Goal: Task Accomplishment & Management: Manage account settings

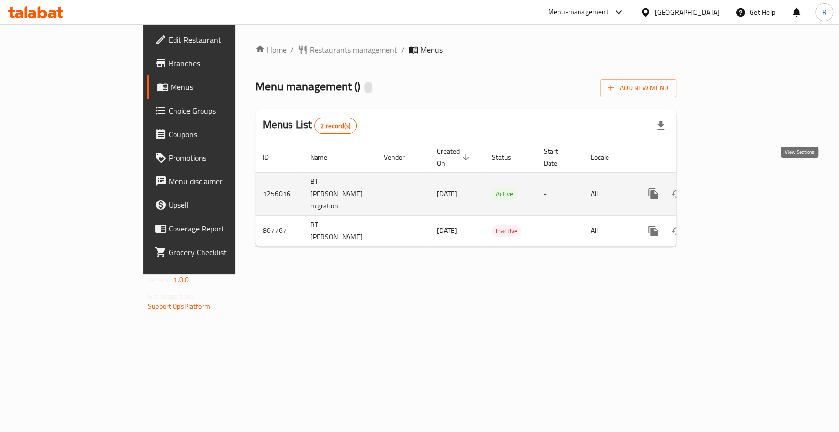
click at [730, 188] on icon "enhanced table" at bounding box center [724, 194] width 12 height 12
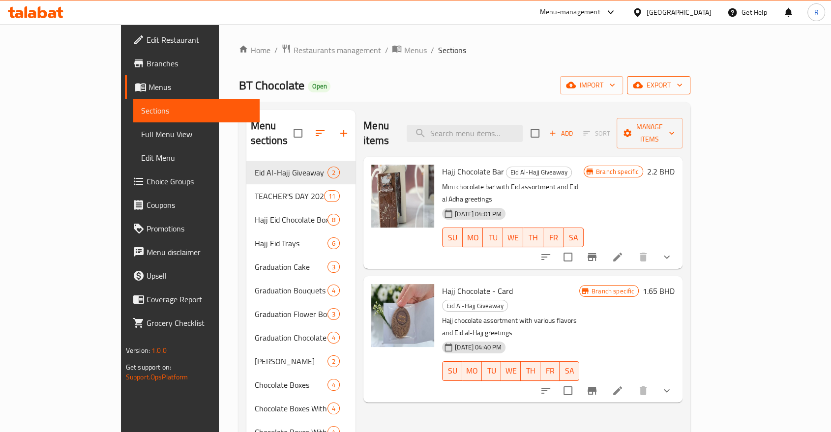
click at [682, 86] on span "export" at bounding box center [659, 85] width 48 height 12
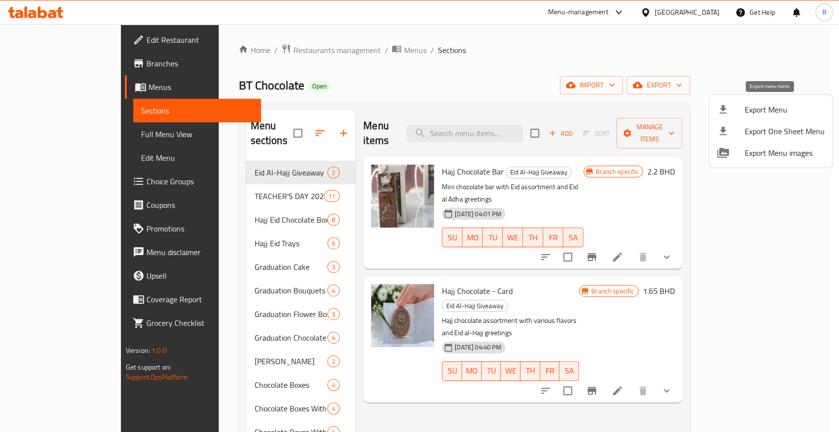
click at [765, 112] on span "Export Menu" at bounding box center [785, 110] width 80 height 12
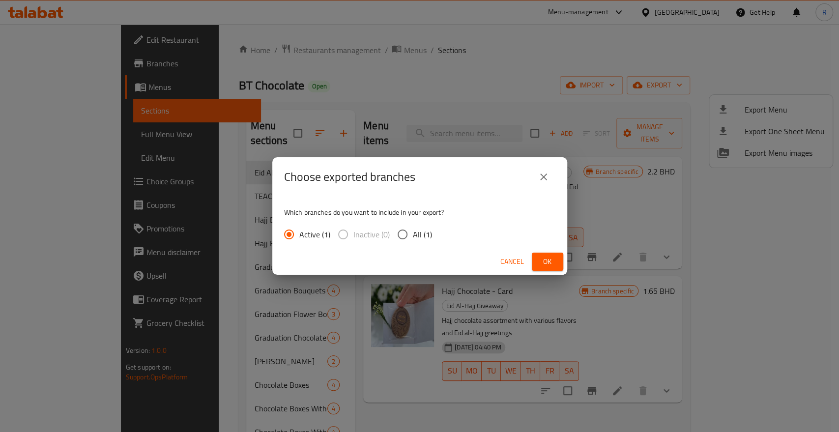
click at [542, 260] on span "Ok" at bounding box center [548, 262] width 16 height 12
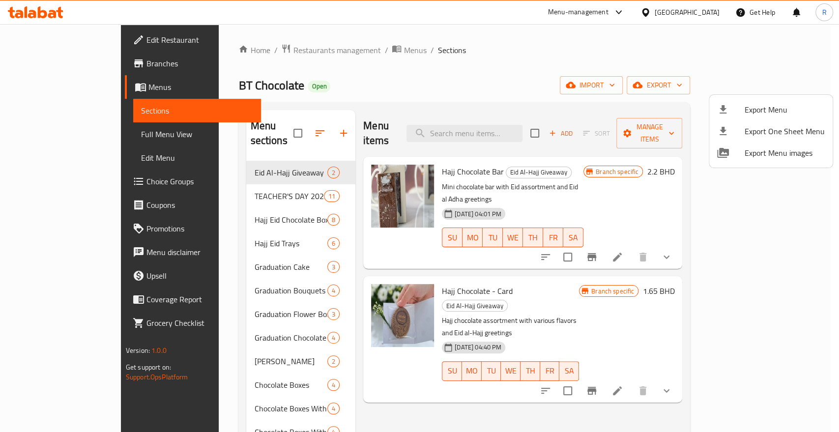
click at [272, 50] on div at bounding box center [419, 216] width 839 height 432
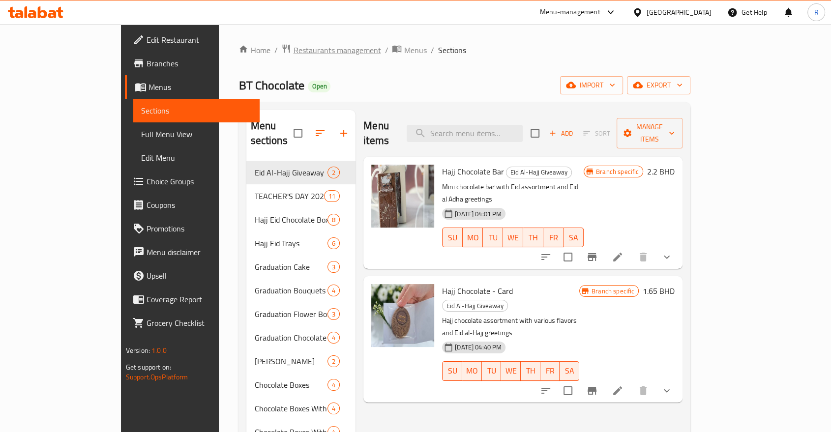
click at [293, 48] on span "Restaurants management" at bounding box center [337, 50] width 88 height 12
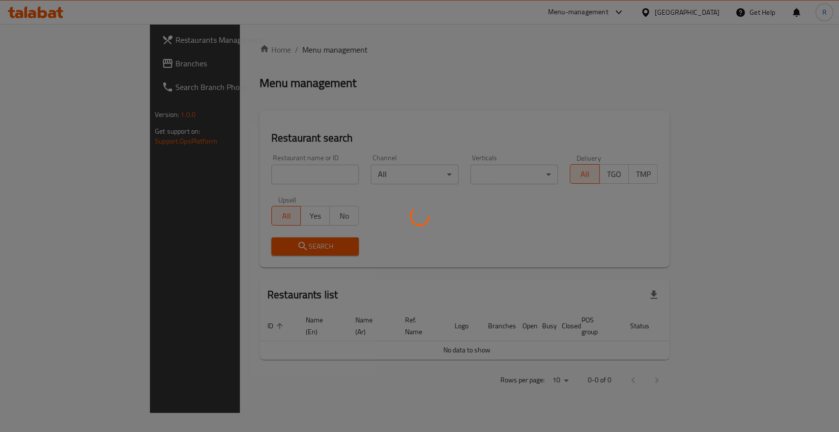
click at [274, 175] on div at bounding box center [419, 216] width 839 height 432
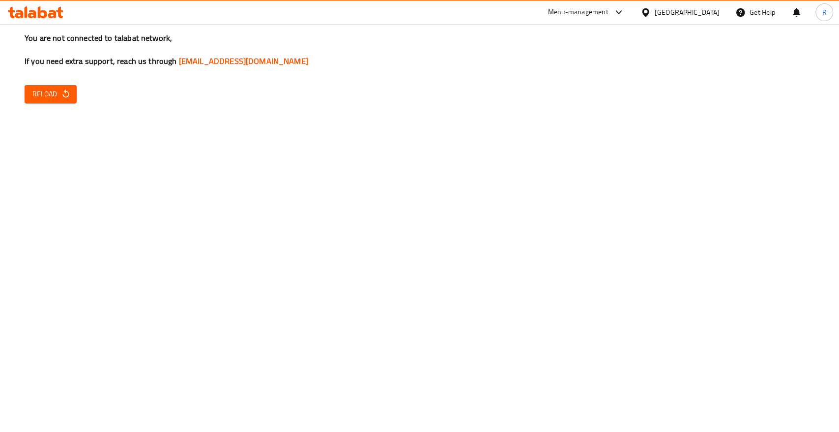
click at [63, 97] on icon "button" at bounding box center [66, 94] width 10 height 10
click at [72, 96] on button "Reload" at bounding box center [51, 94] width 52 height 18
click at [609, 12] on div "Menu-management" at bounding box center [578, 12] width 60 height 12
click at [556, 116] on div "All Plugins Agent Campaigns Center Catalog Menu-management Product Service Rest…" at bounding box center [593, 99] width 148 height 134
click at [408, 171] on div "You are not connected to talabat network, If you need extra support, reach us t…" at bounding box center [419, 216] width 839 height 432
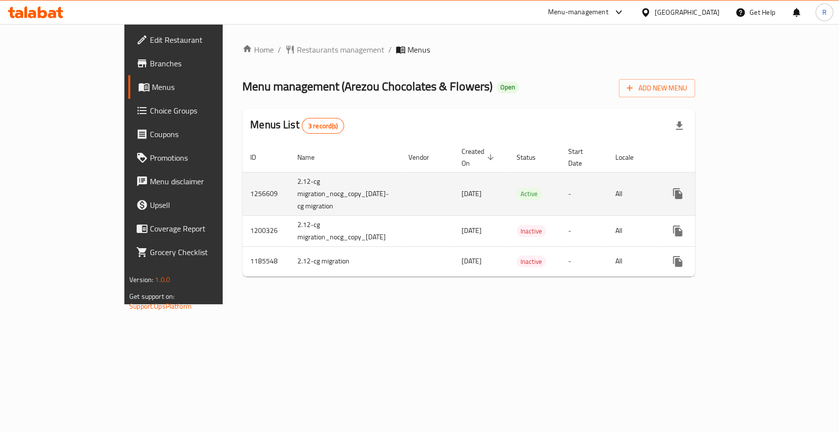
click at [753, 189] on icon "enhanced table" at bounding box center [748, 193] width 9 height 9
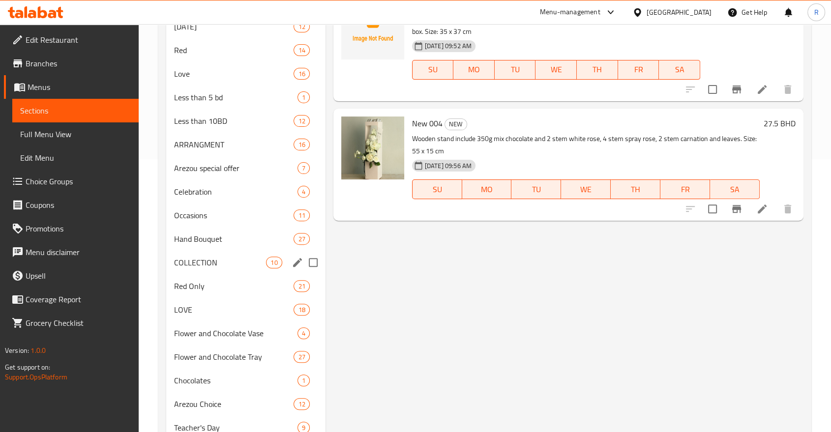
scroll to position [327, 0]
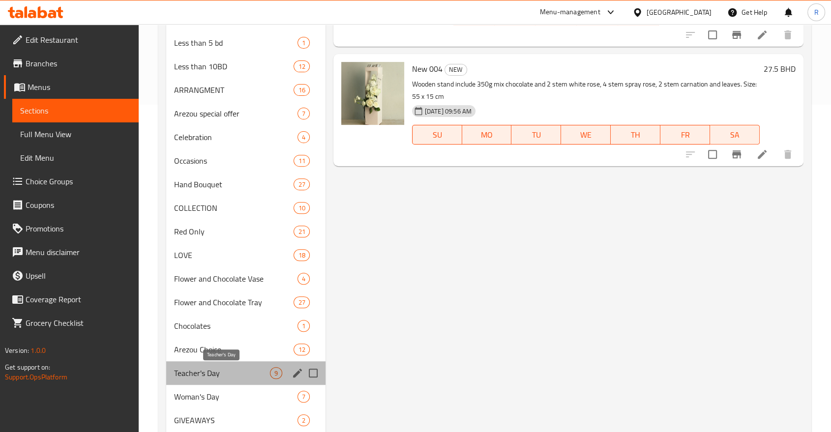
click at [217, 375] on span "Teacher's Day" at bounding box center [222, 373] width 96 height 12
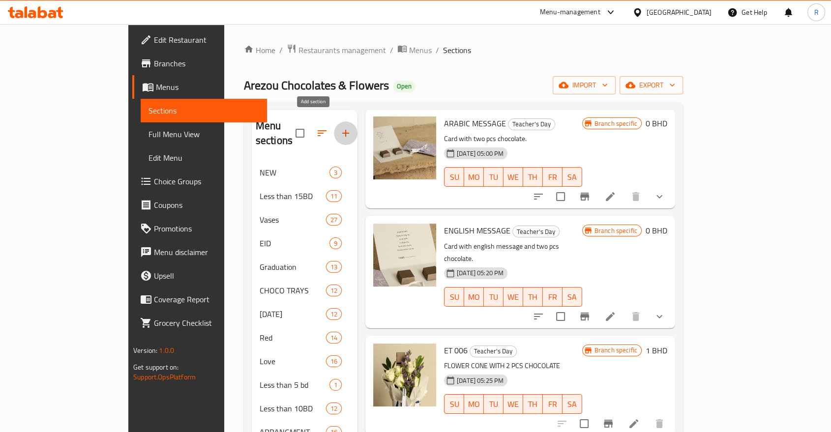
click at [340, 127] on icon "button" at bounding box center [346, 133] width 12 height 12
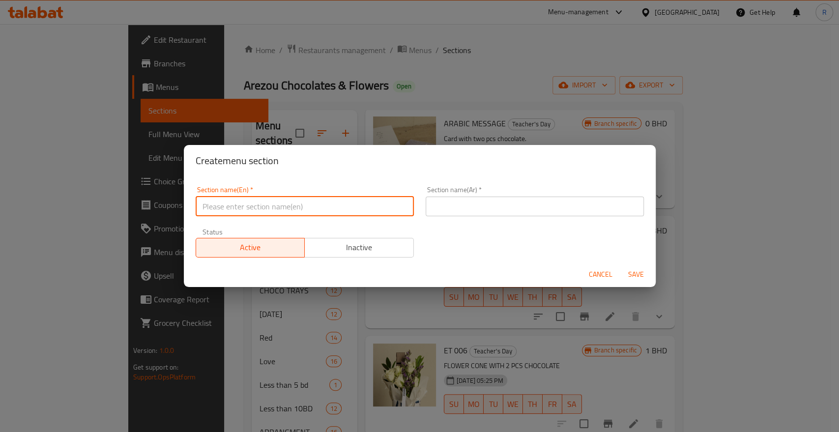
click at [271, 208] on input "text" at bounding box center [305, 207] width 218 height 20
type input "t"
type input "Teachers Day"
click at [471, 206] on input "text" at bounding box center [535, 207] width 218 height 20
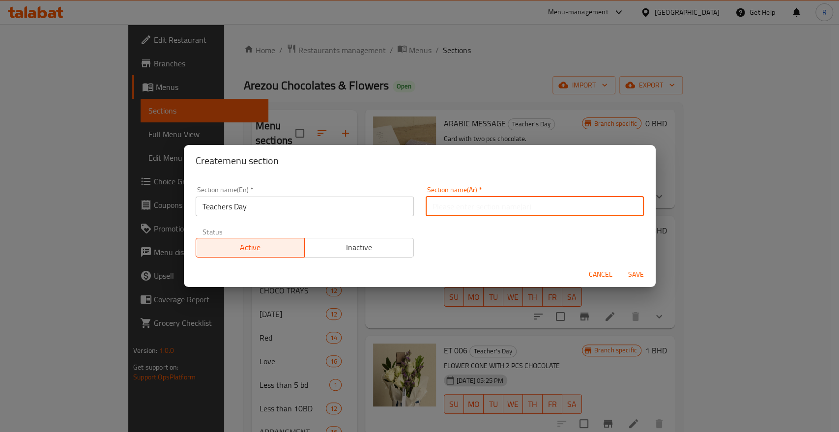
paste input "يوم المعلم"
type input "يوم المعلم"
click at [621, 266] on button "Save" at bounding box center [636, 275] width 31 height 18
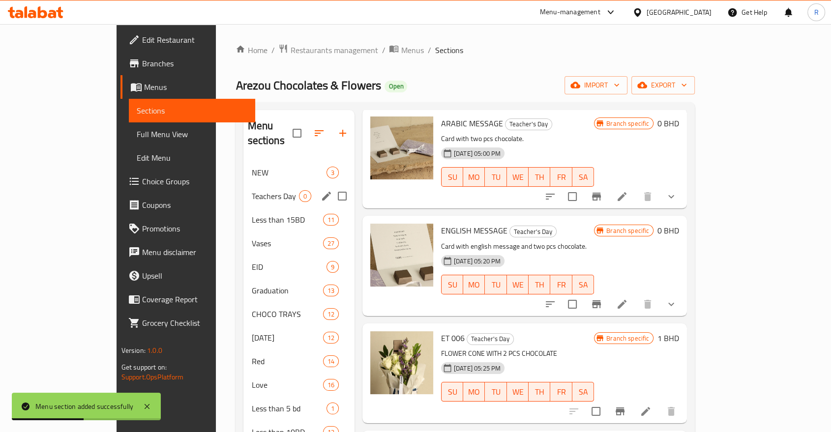
click at [251, 190] on span "Teachers Day" at bounding box center [274, 196] width 47 height 12
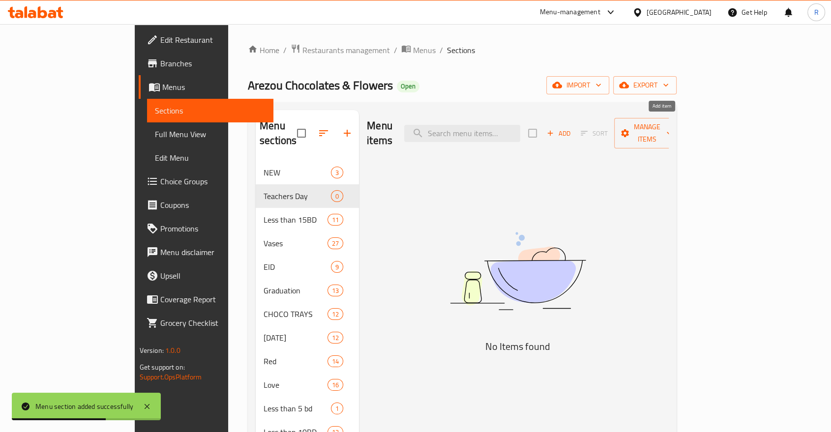
click at [572, 128] on span "Add" at bounding box center [558, 133] width 27 height 11
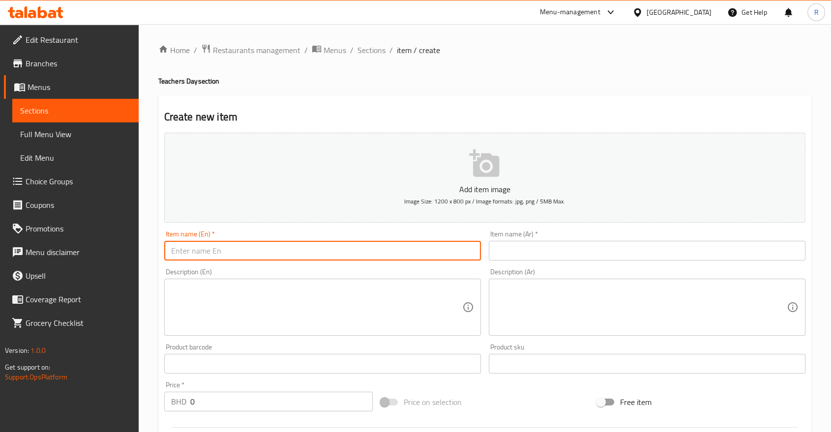
click at [348, 246] on input "text" at bounding box center [322, 251] width 317 height 20
paste input "Teacher 001"
type input "Teacher 001"
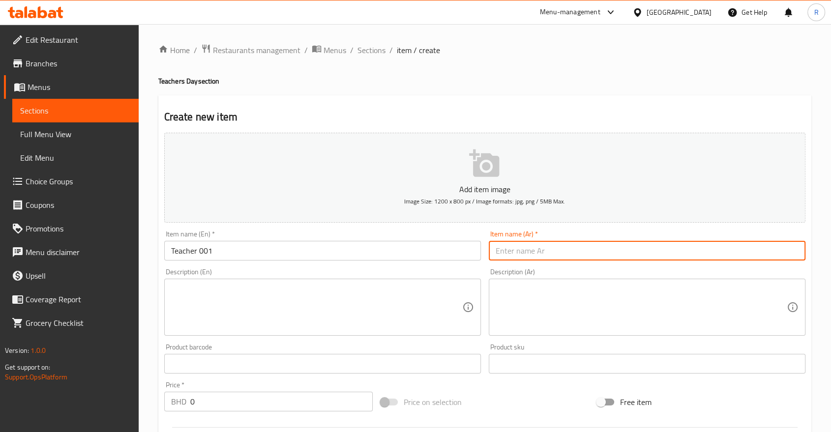
click at [523, 247] on input "text" at bounding box center [647, 251] width 317 height 20
paste input "me: المعلم ٠٠١"
drag, startPoint x: 509, startPoint y: 249, endPoint x: 463, endPoint y: 256, distance: 46.7
click at [463, 256] on div "Add item image Image Size: 1200 x 800 px / Image formats: jpg, png / 5MB Max. I…" at bounding box center [484, 341] width 649 height 424
type input "المعلم ٠٠١"
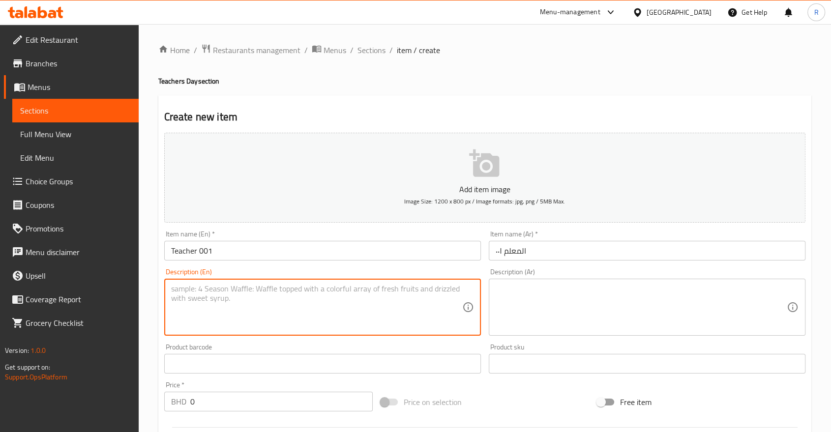
click at [304, 296] on textarea at bounding box center [316, 307] width 291 height 47
paste textarea "A jar containing three chocolates, each accompanied by a message for the teache…"
type textarea "A jar containing three chocolates, each accompanied by a message for the teache…"
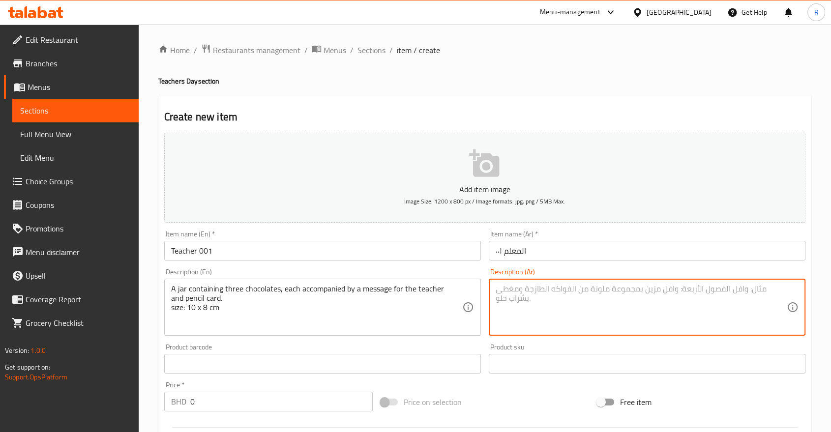
click at [538, 300] on textarea at bounding box center [641, 307] width 291 height 47
paste textarea "جرة تحتوي على ٣ قطع من الشوكولاتة، كل واحدة مصحوبة برسالة للمعلم و بطاقة على شك…"
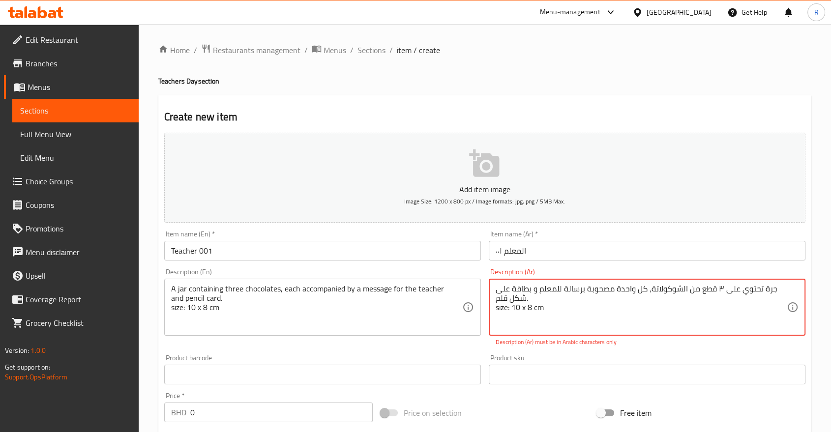
drag, startPoint x: 557, startPoint y: 317, endPoint x: 487, endPoint y: 321, distance: 70.4
click at [487, 321] on div "Description (Ar) جرة تحتوي على ٣ قطع من الشوكولاتة، كل واحدة مصحوبة برسالة للمع…" at bounding box center [647, 308] width 325 height 86
type textarea "جرة تحتوي على ٣ قطع من الشوكولاتة، كل واحدة مصحوبة برسالة للمعلم و بطاقة على شك…"
click at [461, 352] on div "Product barcode Product barcode" at bounding box center [322, 370] width 325 height 38
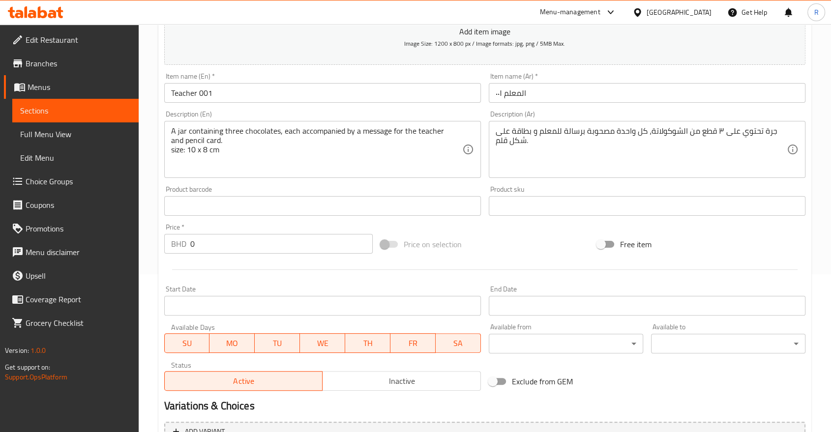
scroll to position [164, 0]
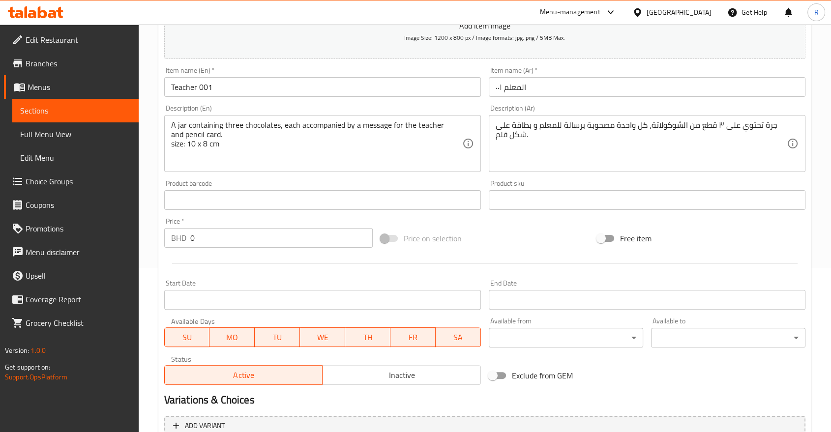
click at [249, 245] on input "0" at bounding box center [281, 238] width 182 height 20
paste input "2.75"
drag, startPoint x: 196, startPoint y: 242, endPoint x: 191, endPoint y: 245, distance: 5.7
click at [191, 245] on input "02.75" at bounding box center [281, 238] width 182 height 20
type input "2.75"
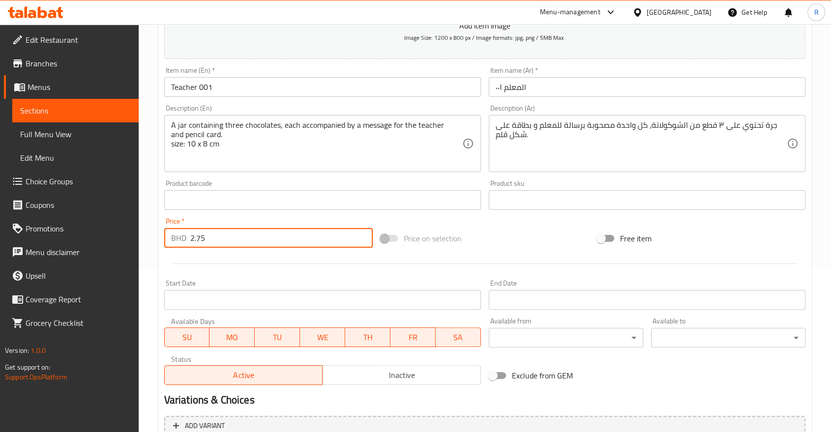
click at [418, 259] on div at bounding box center [484, 264] width 649 height 24
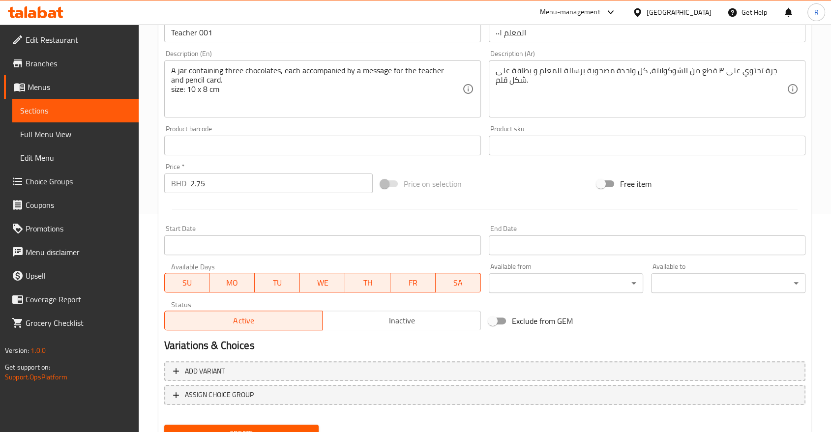
click at [277, 427] on button "Create" at bounding box center [241, 434] width 154 height 18
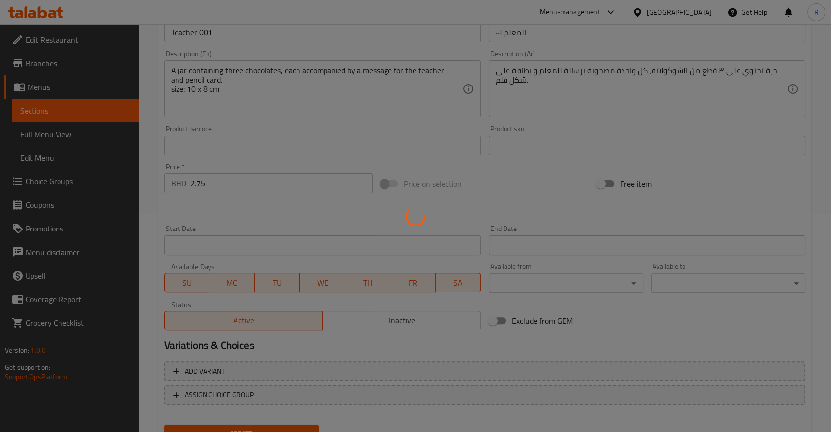
type input "0"
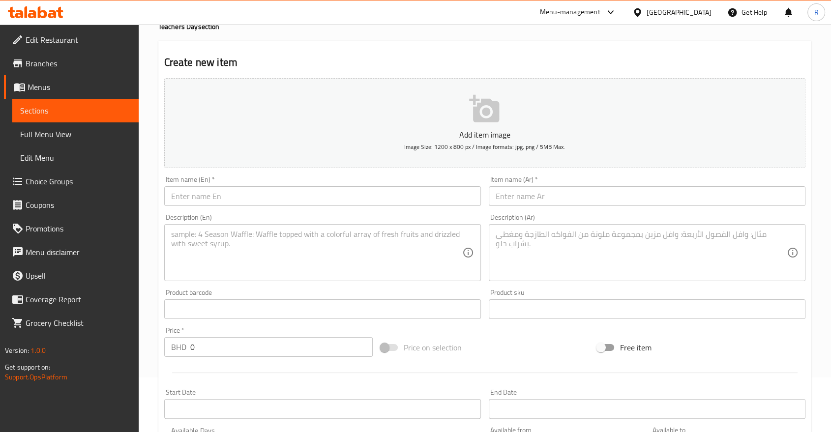
scroll to position [0, 0]
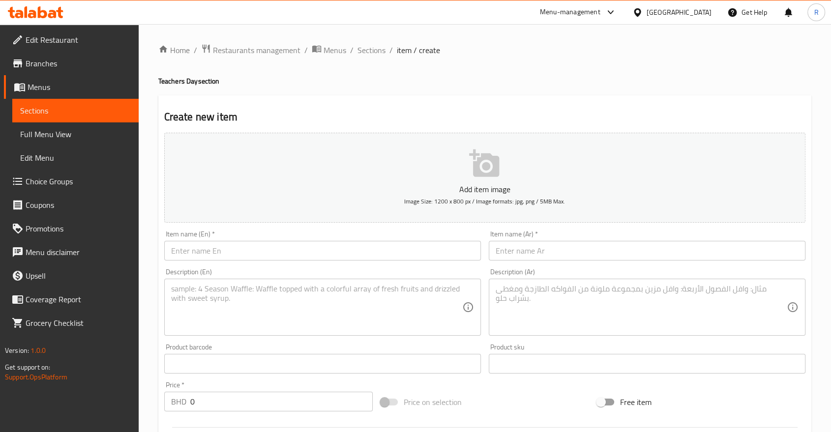
click at [490, 186] on p "Add item image" at bounding box center [484, 189] width 611 height 12
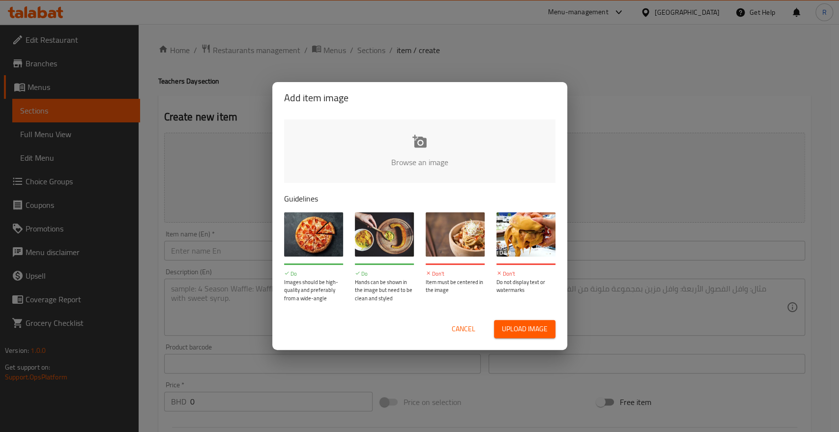
click at [421, 150] on input "file" at bounding box center [752, 165] width 936 height 92
type input "C:\fakepath\WhatsApp Image 2025-10-01 at 12.25.35.jpeg"
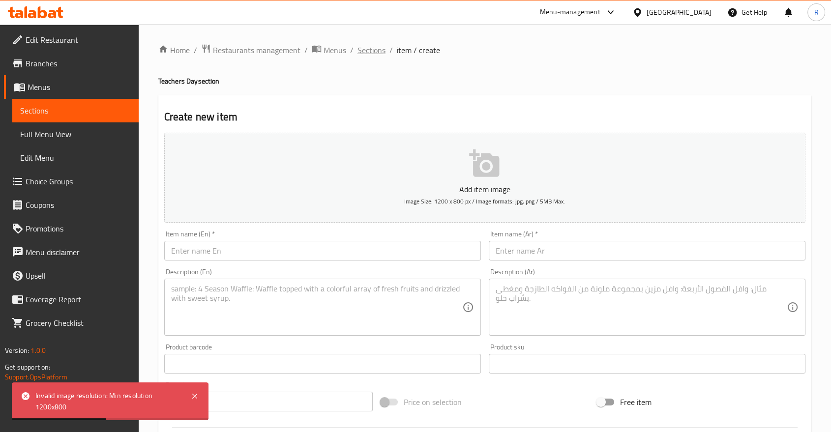
click at [368, 51] on span "Sections" at bounding box center [371, 50] width 28 height 12
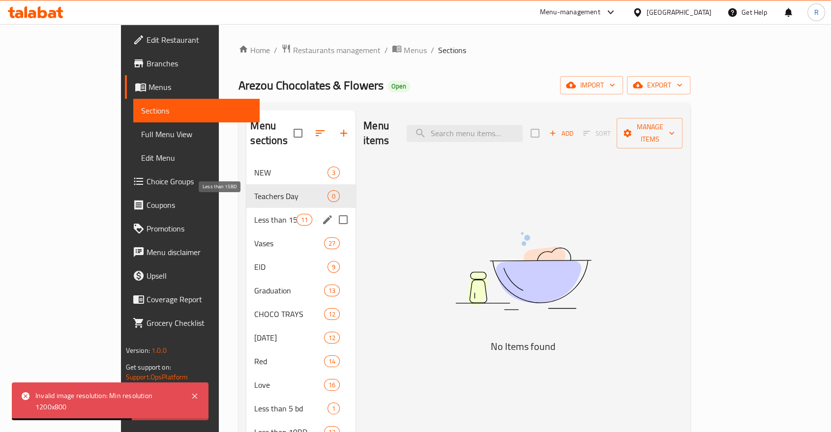
click at [254, 214] on span "Less than 15BD" at bounding box center [275, 220] width 42 height 12
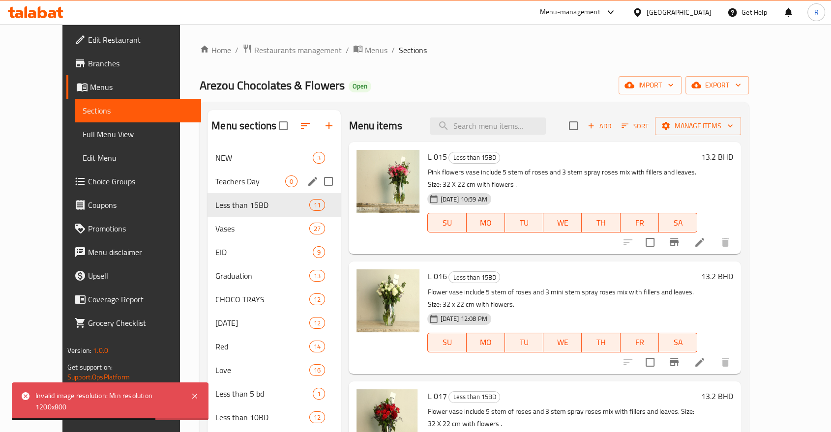
click at [207, 192] on div "Teachers Day 0" at bounding box center [273, 182] width 133 height 24
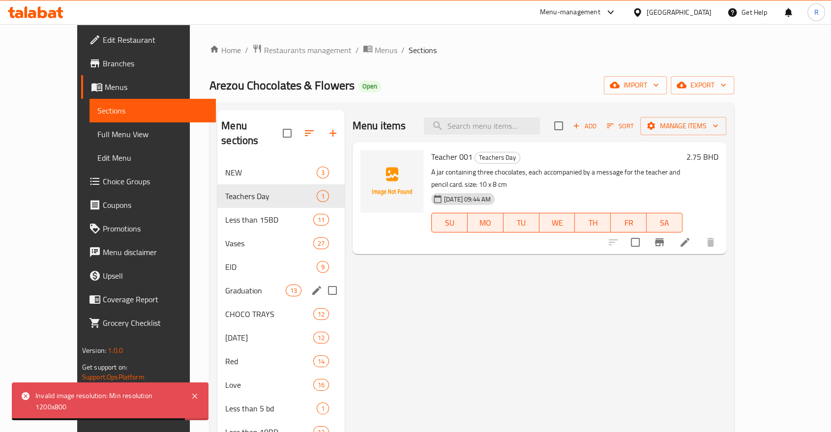
click at [225, 285] on span "Graduation" at bounding box center [255, 291] width 60 height 12
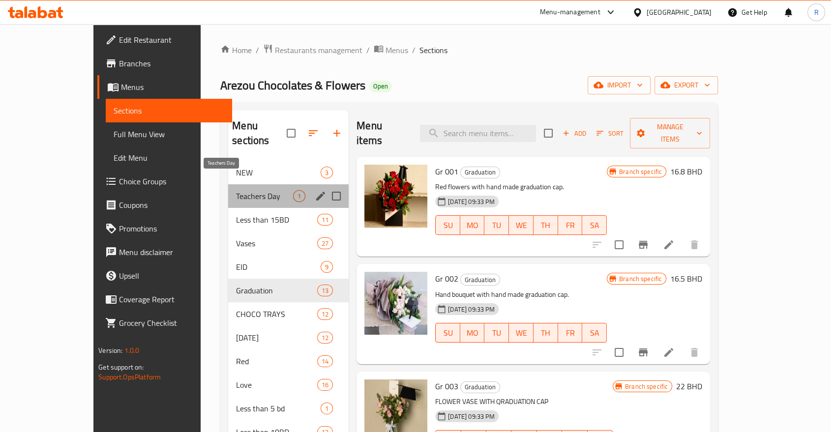
click at [236, 190] on span "Teachers Day" at bounding box center [264, 196] width 57 height 12
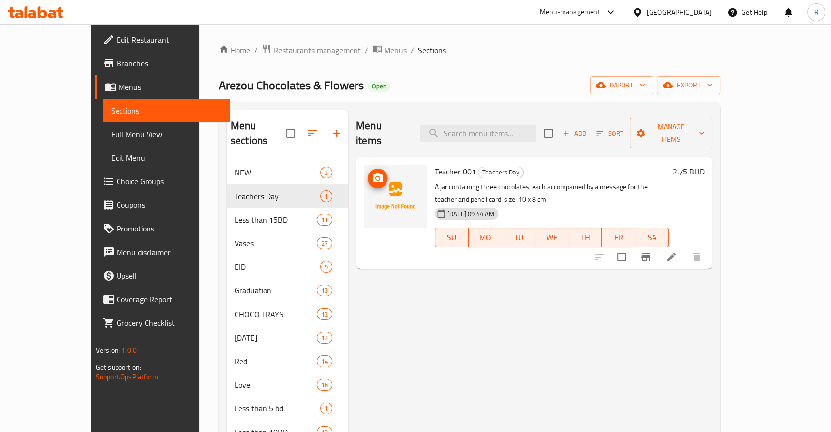
click at [372, 173] on icon "upload picture" at bounding box center [378, 179] width 12 height 12
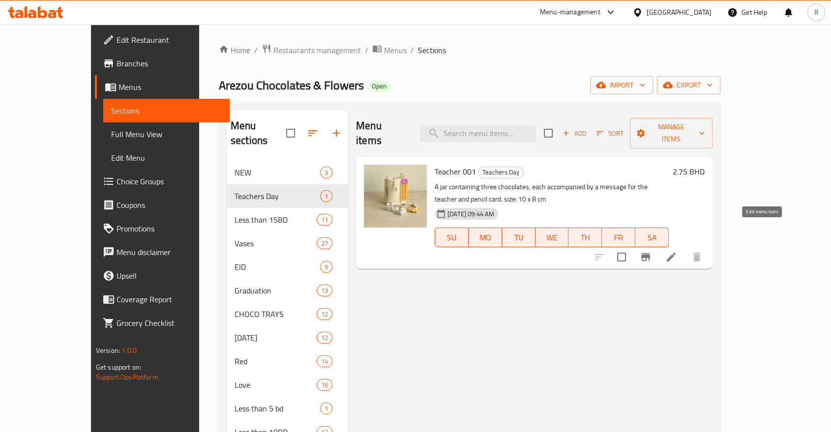
click at [677, 251] on icon at bounding box center [671, 257] width 12 height 12
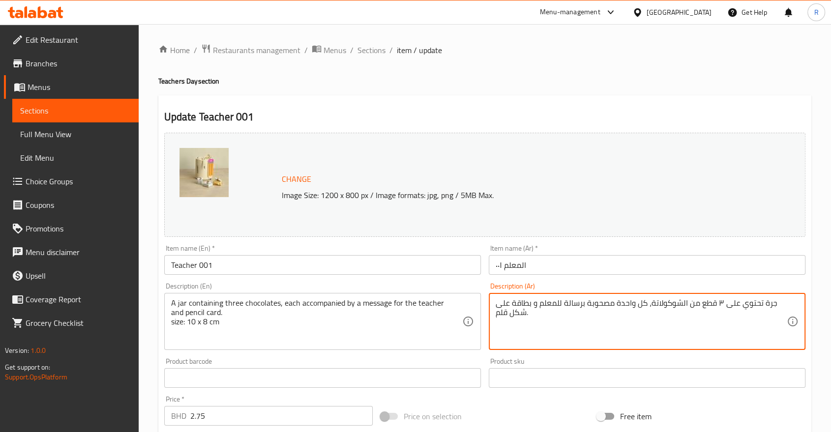
paste textarea "المقاس ١٠ * ٨ سم"
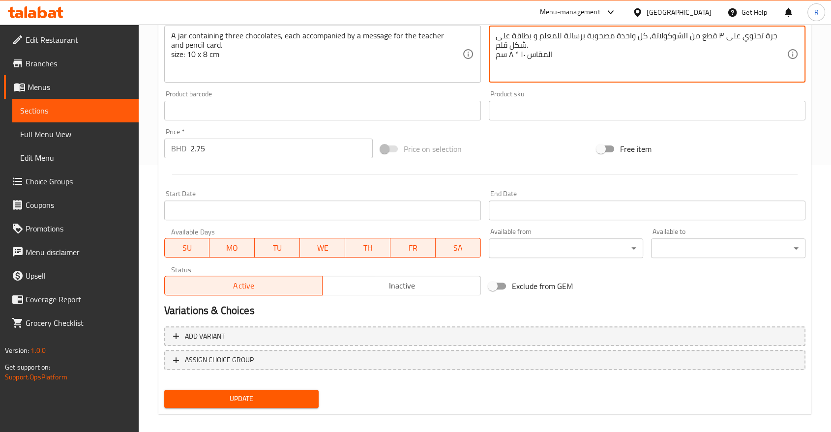
scroll to position [272, 0]
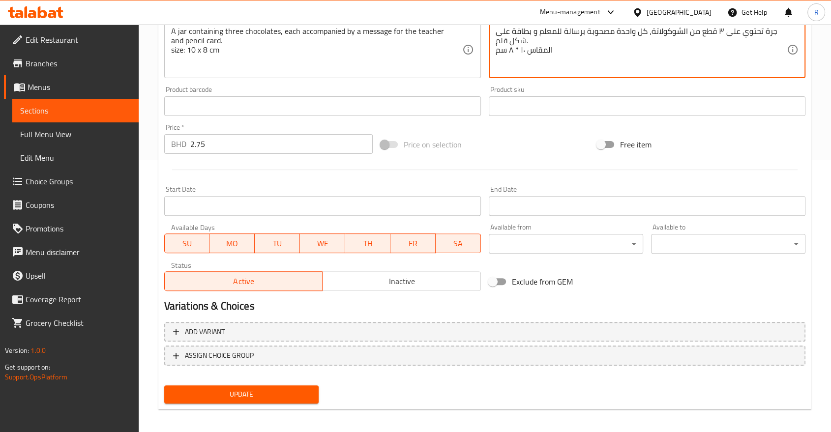
type textarea "جرة تحتوي على ٣ قطع من الشوكولاتة، كل واحدة مصحوبة برسالة للمعلم و بطاقة على شك…"
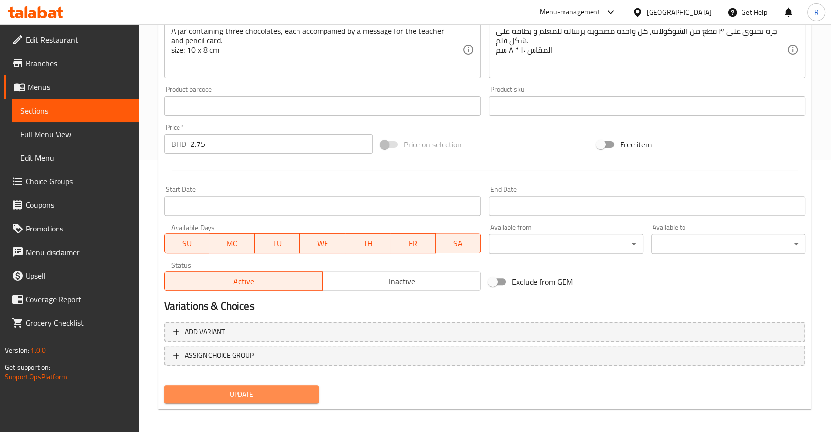
click at [291, 394] on span "Update" at bounding box center [241, 394] width 139 height 12
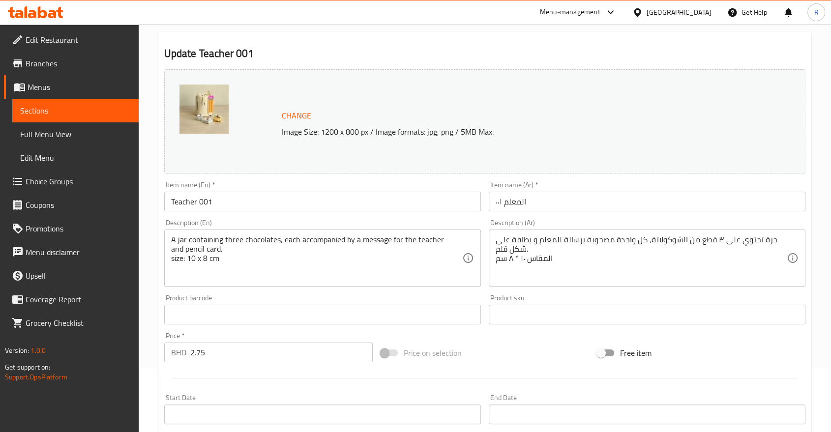
scroll to position [0, 0]
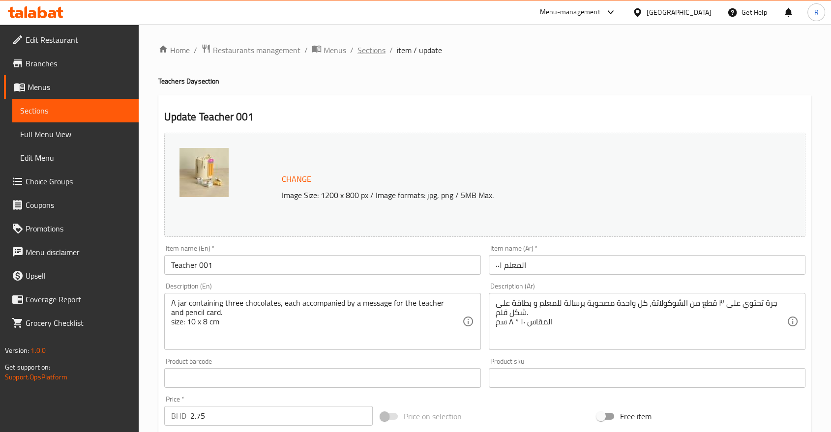
click at [370, 54] on span "Sections" at bounding box center [371, 50] width 28 height 12
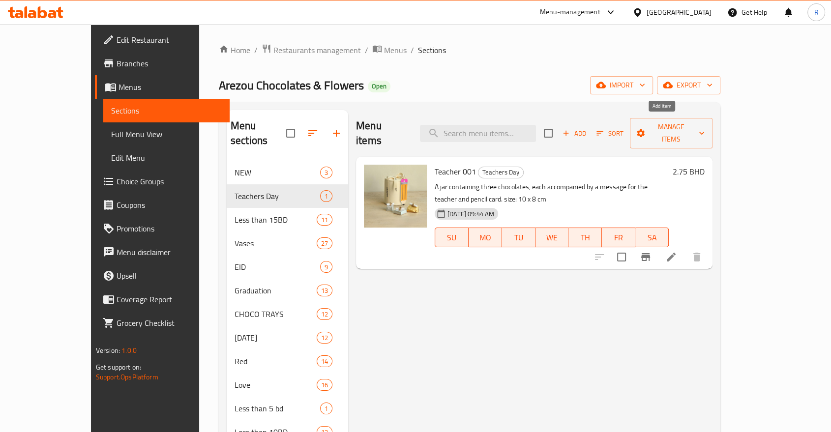
click at [588, 130] on span "Add" at bounding box center [574, 133] width 27 height 11
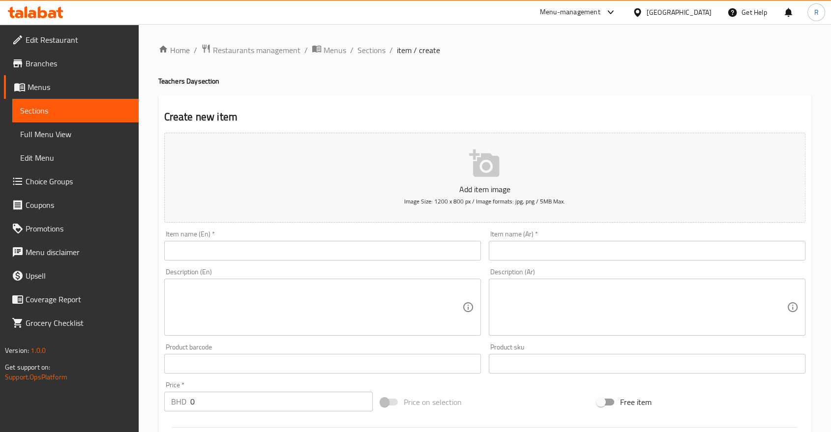
click at [334, 249] on input "text" at bounding box center [322, 251] width 317 height 20
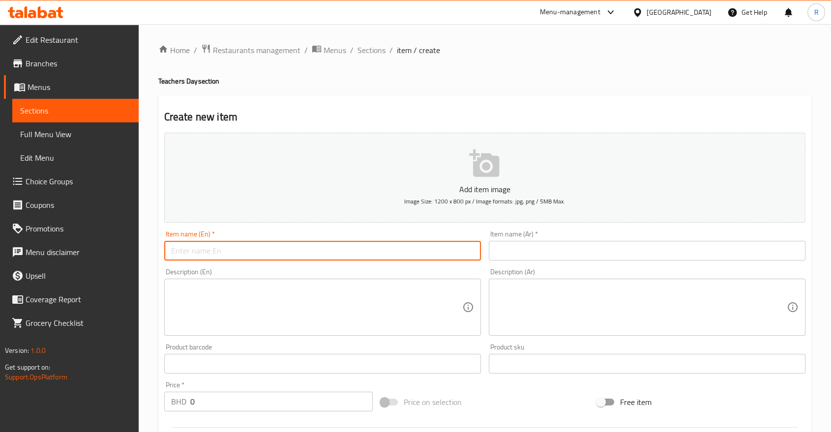
paste input "Teacher 002"
type input "Teacher 002"
click at [526, 249] on input "text" at bounding box center [647, 251] width 317 height 20
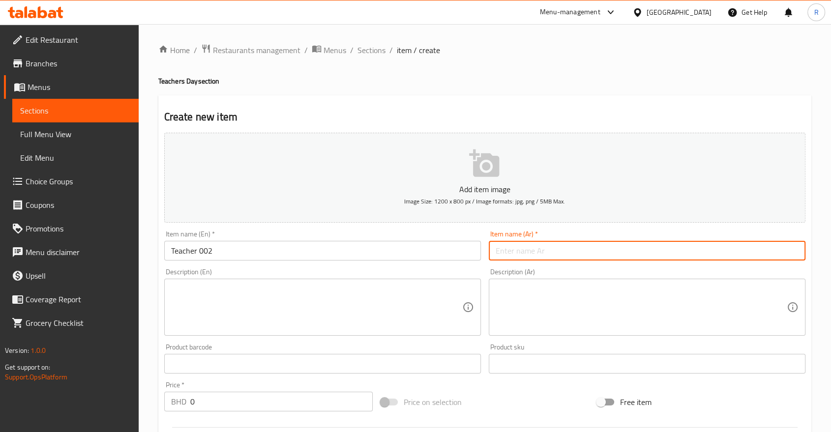
paste input "Ar name: المعلم ٠٠٢"
drag, startPoint x: 529, startPoint y: 252, endPoint x: 457, endPoint y: 257, distance: 72.4
click at [457, 257] on div "Add item image Image Size: 1200 x 800 px / Image formats: jpg, png / 5MB Max. I…" at bounding box center [484, 341] width 649 height 424
drag, startPoint x: 665, startPoint y: 249, endPoint x: 627, endPoint y: 249, distance: 37.9
click at [665, 249] on input "Ar name: المعلم ٠٠٢" at bounding box center [647, 251] width 317 height 20
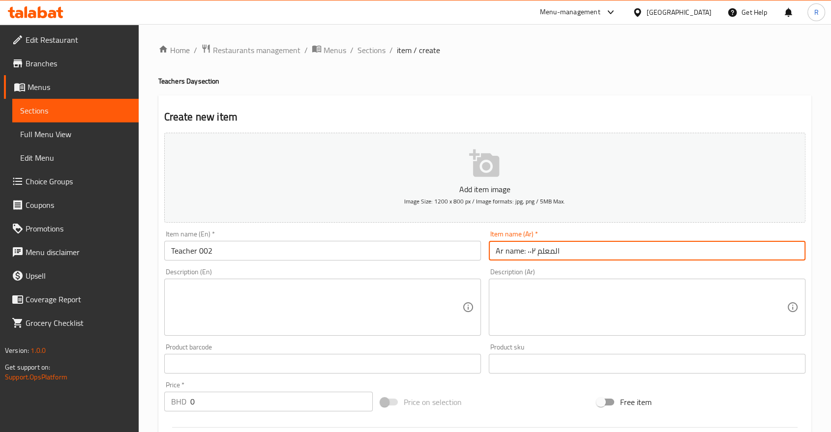
click at [522, 251] on input "Ar name: المعلم ٠٠٢" at bounding box center [647, 251] width 317 height 20
drag, startPoint x: 527, startPoint y: 255, endPoint x: 498, endPoint y: 255, distance: 29.0
click at [498, 255] on input "Ar name: المعلم ٠٠٢" at bounding box center [647, 251] width 317 height 20
type input "المعلم ٠٠٢"
click at [357, 303] on textarea at bounding box center [316, 307] width 291 height 47
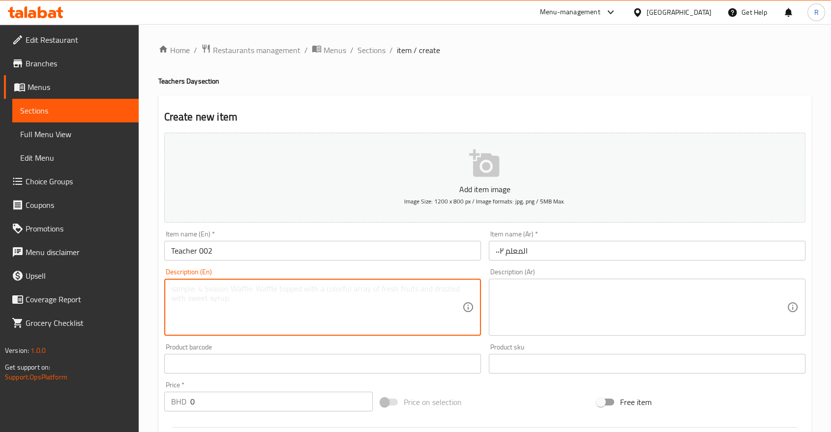
paste textarea "A jar containing one stem white spray rose ( 4-5 approx ) and one piece chocola…"
type textarea "A jar containing one stem white spray rose ( 4-5 approx ) and one piece chocola…"
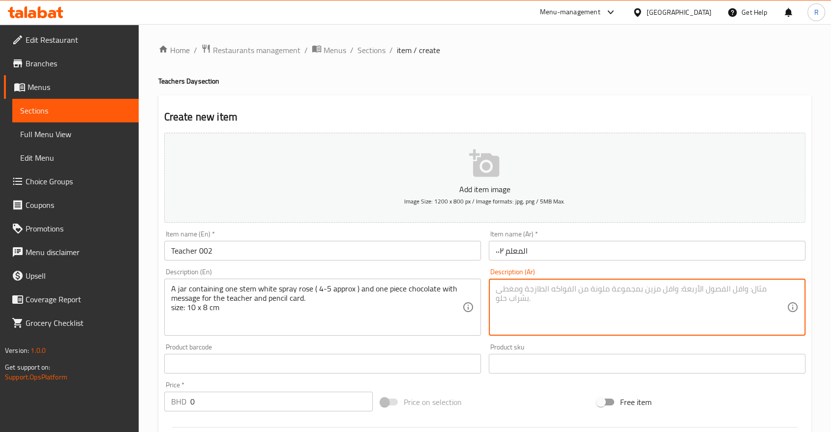
click at [524, 303] on textarea at bounding box center [641, 307] width 291 height 47
paste textarea "Ar: جرة تحتوي على وردة بيضاء واحدة ميني روز ( ٤-٥ ورود تقريبا) وقطعة شوكولاتة و…"
drag, startPoint x: 505, startPoint y: 287, endPoint x: 496, endPoint y: 291, distance: 10.3
click at [496, 291] on textarea "Ar: جرة تحتوي على وردة بيضاء واحدة ميني روز ( ٤-٥ ورود تقريبا) وقطعة شوكولاتة و…" at bounding box center [641, 307] width 291 height 47
click at [621, 300] on textarea "جرة تحتوي على وردة بيضاء واحدة ميني روز ( ٤-٥ ورود تقريبا) وقطعة شوكولاتة واحدة…" at bounding box center [641, 307] width 291 height 47
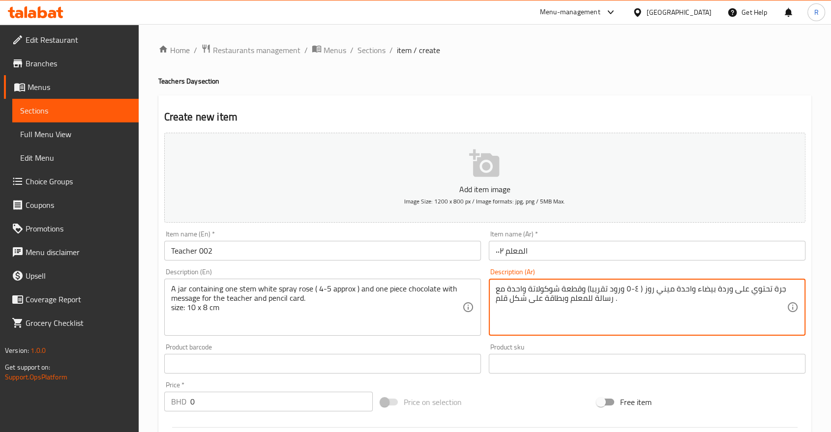
paste textarea "المقاس ١٠ * ٨ سم"
type textarea "جرة تحتوي على وردة بيضاء واحدة ميني روز ( ٤-٥ ورود تقريبا) وقطعة شوكولاتة واحدة…"
click at [292, 398] on input "0" at bounding box center [281, 402] width 182 height 20
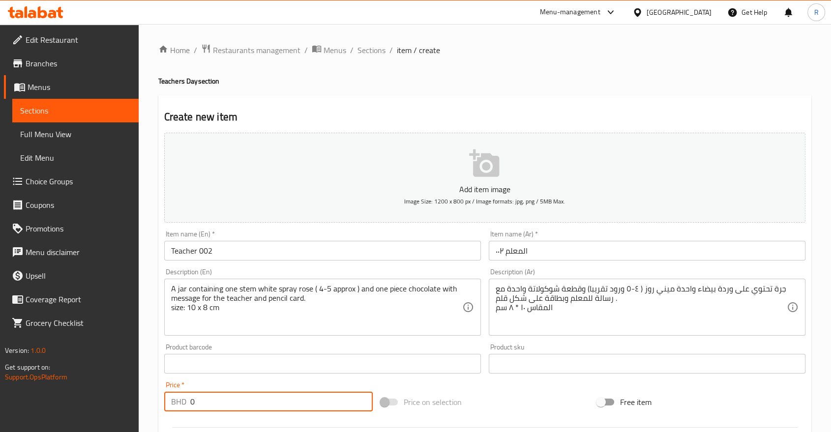
paste input "2.75"
click at [197, 402] on input "02.75" at bounding box center [281, 402] width 182 height 20
type input "2.75"
click at [415, 384] on div "Add item image Image Size: 1200 x 800 px / Image formats: jpg, png / 5MB Max. I…" at bounding box center [484, 341] width 649 height 424
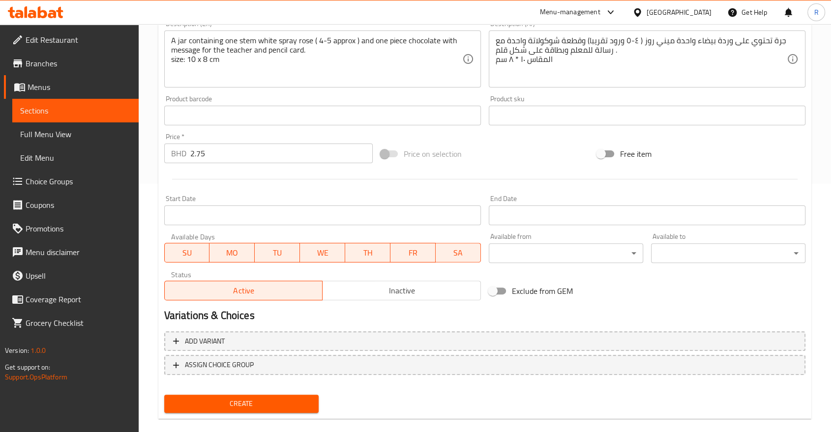
scroll to position [263, 0]
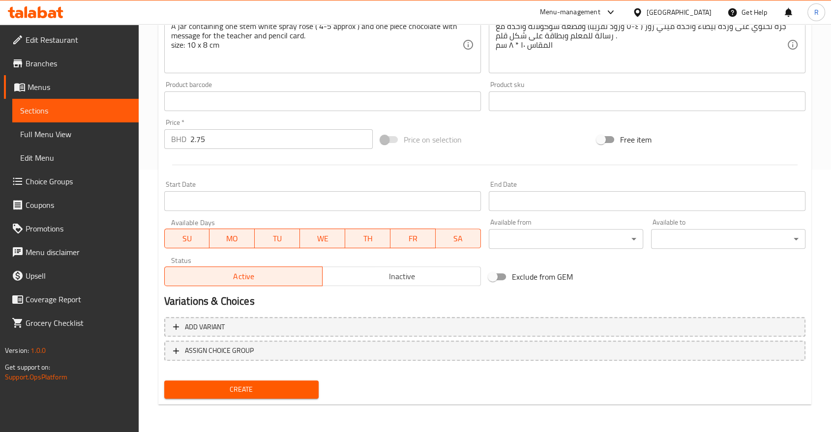
click at [298, 395] on span "Create" at bounding box center [241, 390] width 139 height 12
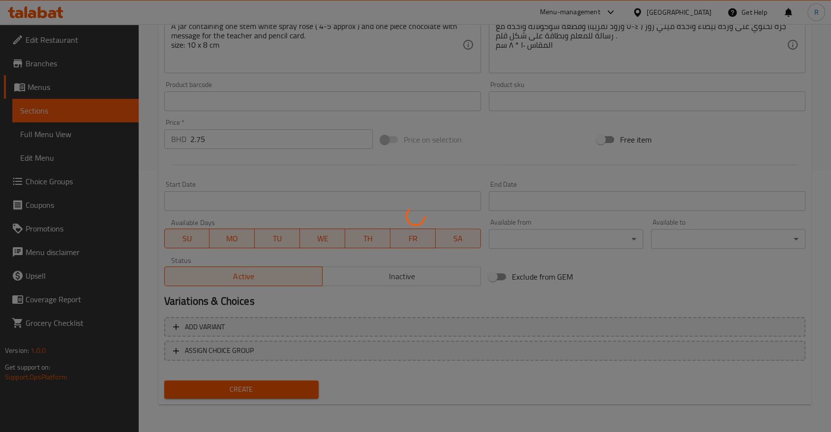
type input "0"
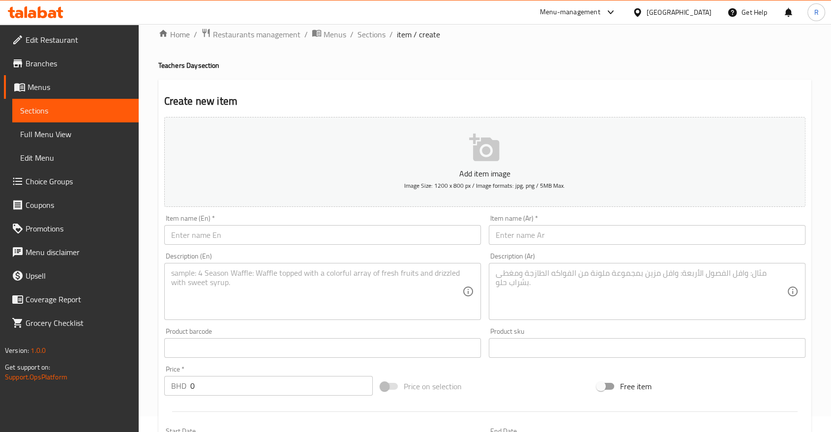
scroll to position [0, 0]
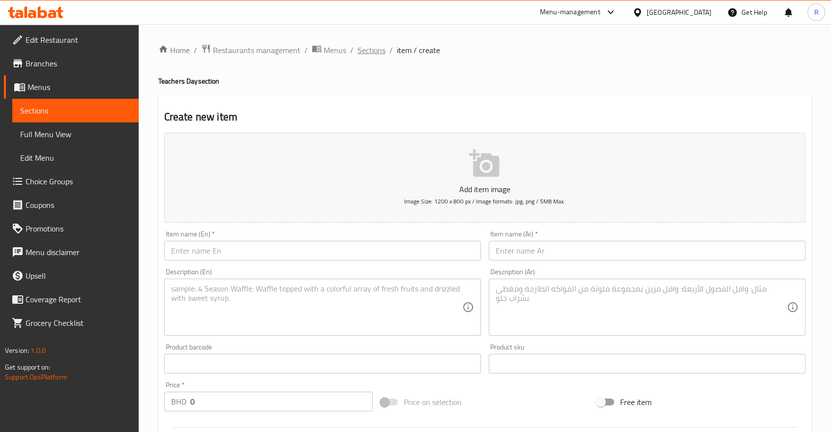
click at [366, 52] on span "Sections" at bounding box center [371, 50] width 28 height 12
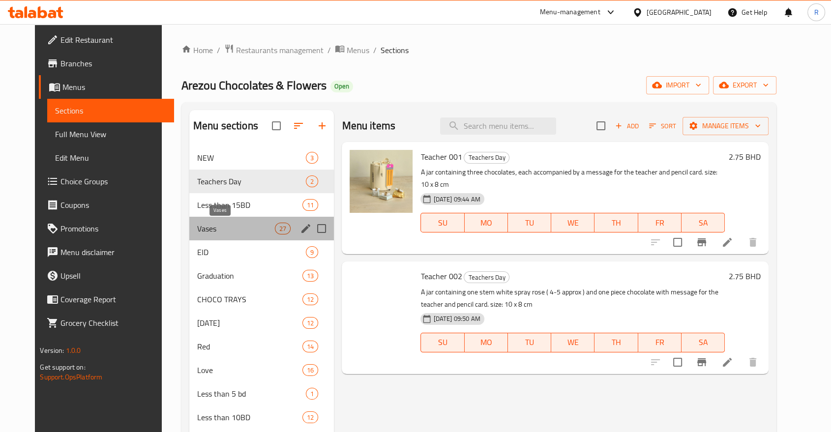
click at [197, 231] on span "Vases" at bounding box center [236, 229] width 78 height 12
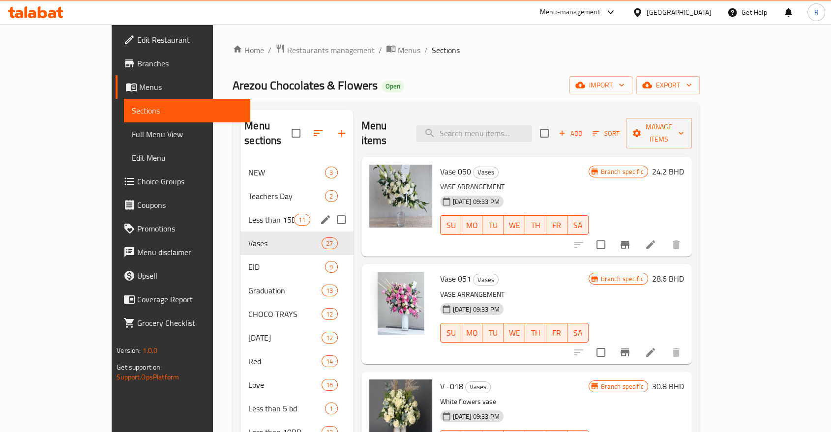
click at [240, 187] on div "Teachers Day 2" at bounding box center [296, 196] width 113 height 24
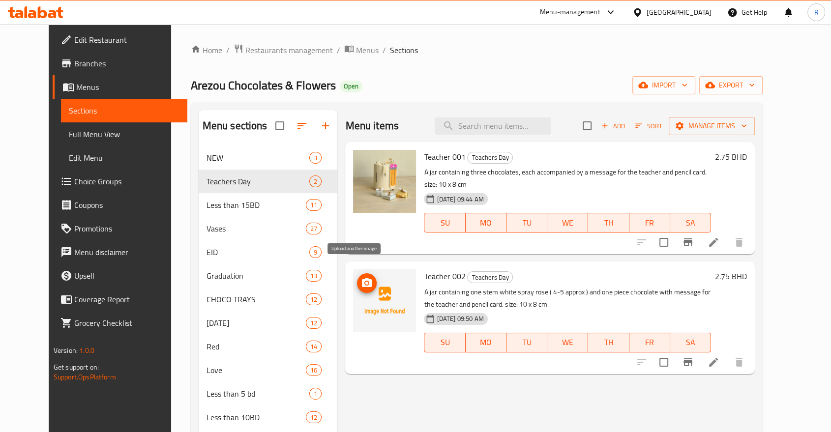
click at [361, 277] on icon "upload picture" at bounding box center [367, 283] width 12 height 12
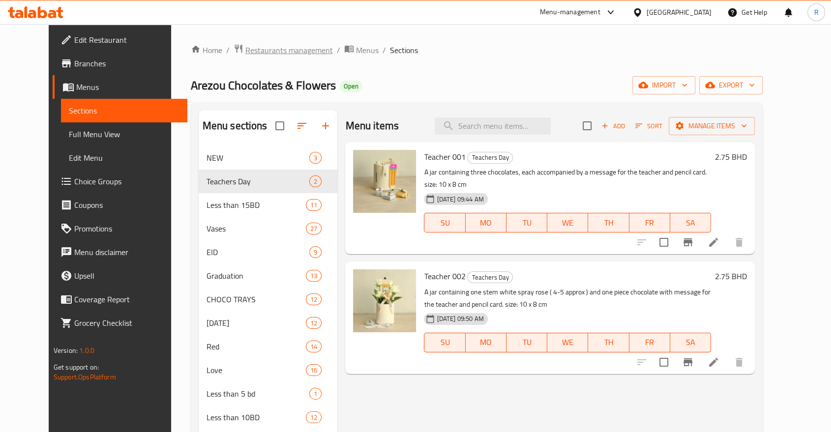
click at [263, 52] on span "Restaurants management" at bounding box center [289, 50] width 88 height 12
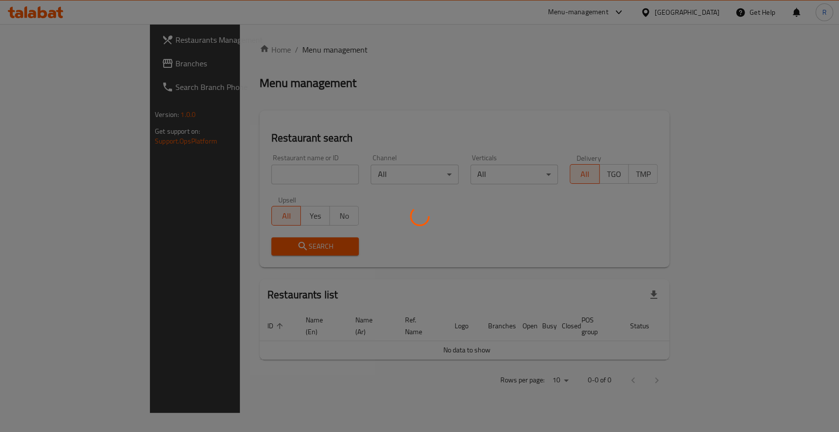
click at [269, 176] on div at bounding box center [419, 216] width 839 height 432
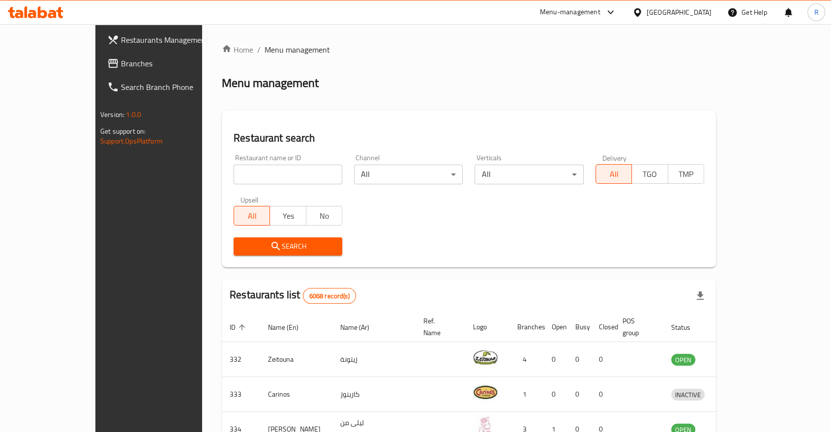
click at [269, 176] on input "search" at bounding box center [288, 175] width 109 height 20
type input "raheeq"
click button "Search" at bounding box center [288, 246] width 109 height 18
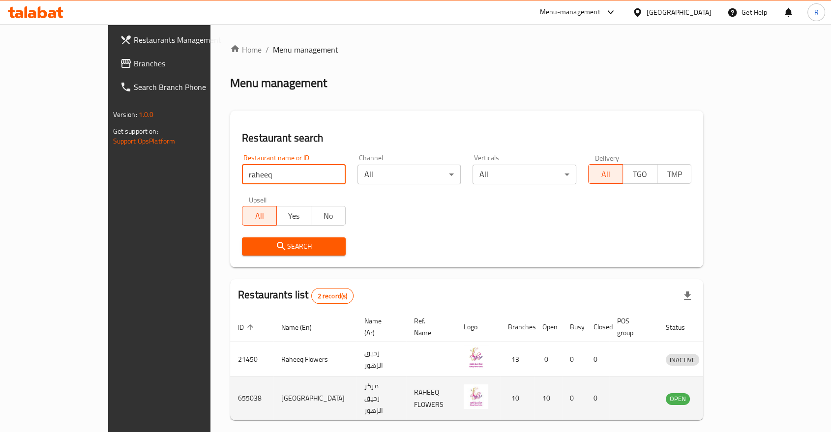
click at [731, 393] on icon "enhanced table" at bounding box center [725, 399] width 12 height 12
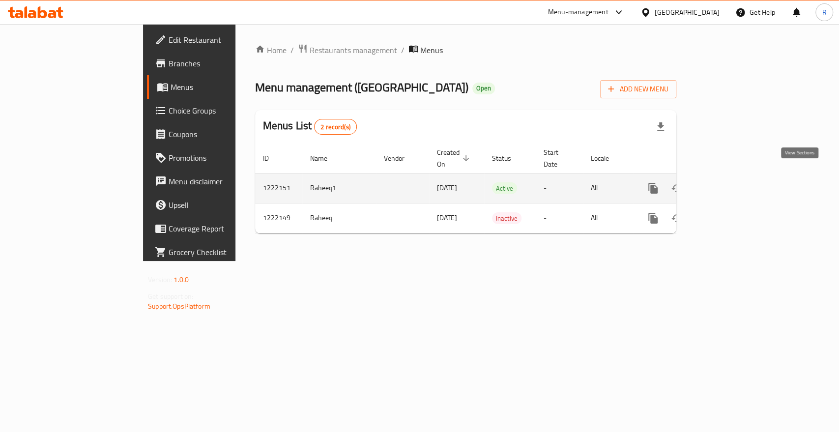
click at [730, 182] on icon "enhanced table" at bounding box center [724, 188] width 12 height 12
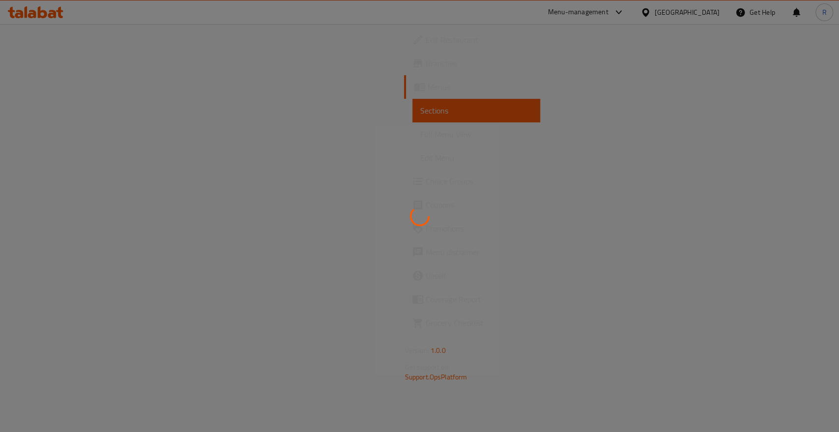
click at [67, 105] on div at bounding box center [419, 216] width 839 height 432
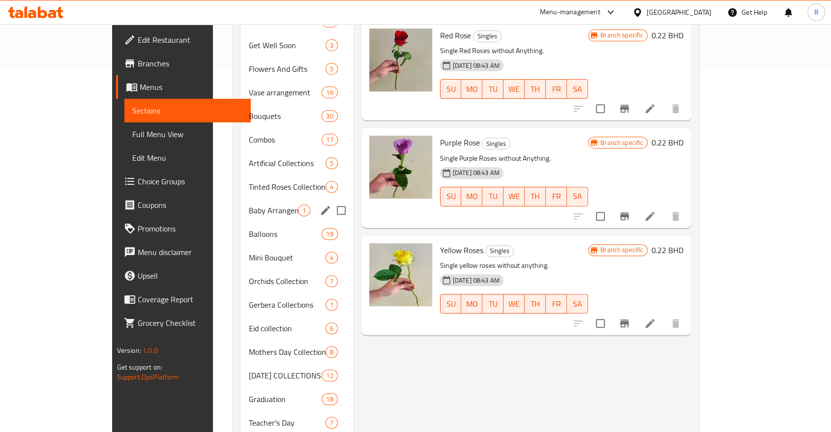
scroll to position [437, 0]
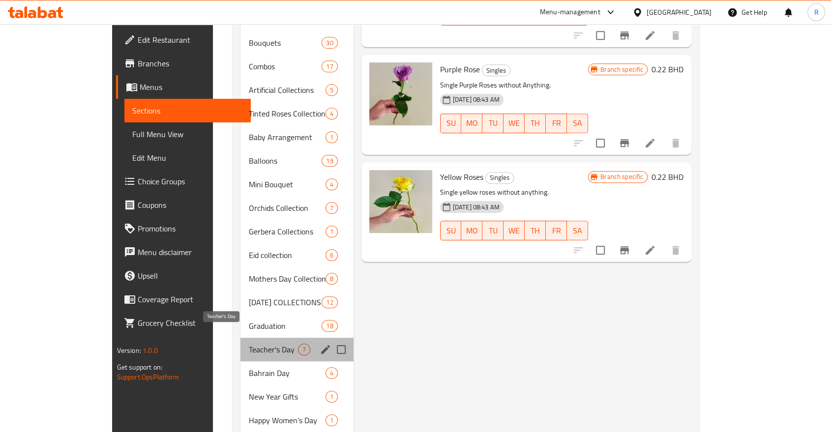
click at [248, 344] on span "Teacher's Day" at bounding box center [272, 350] width 49 height 12
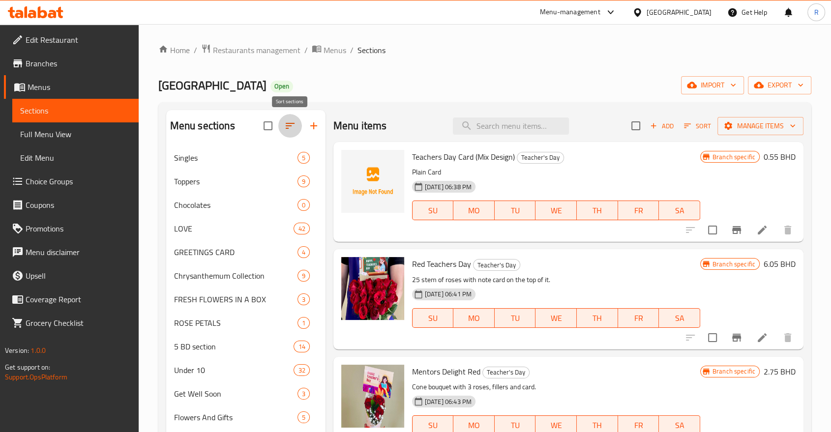
click at [289, 130] on icon "button" at bounding box center [290, 126] width 12 height 12
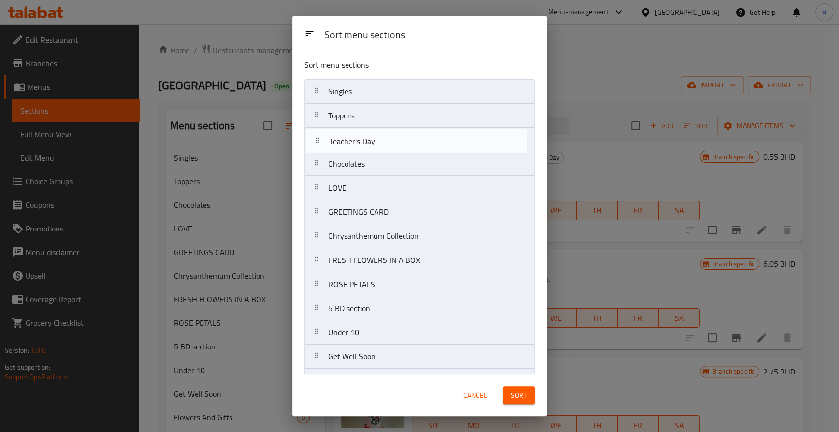
drag, startPoint x: 369, startPoint y: 290, endPoint x: 373, endPoint y: 139, distance: 151.0
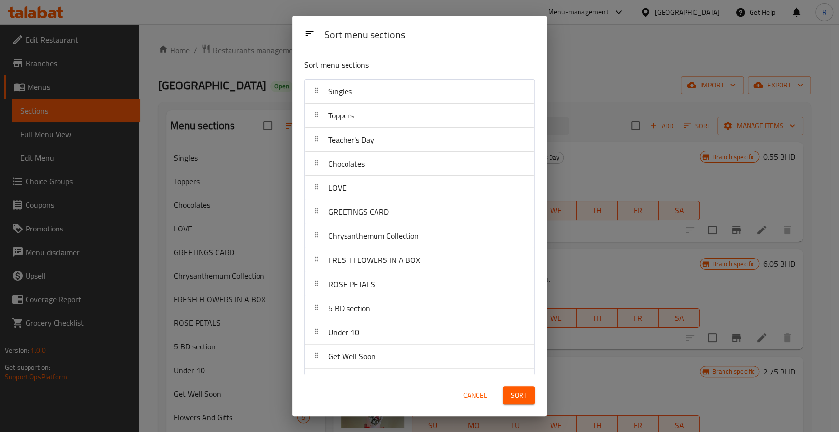
click at [538, 406] on div "Sort" at bounding box center [519, 396] width 44 height 30
click at [525, 403] on button "Sort" at bounding box center [519, 395] width 32 height 18
